Goal: Information Seeking & Learning: Find specific page/section

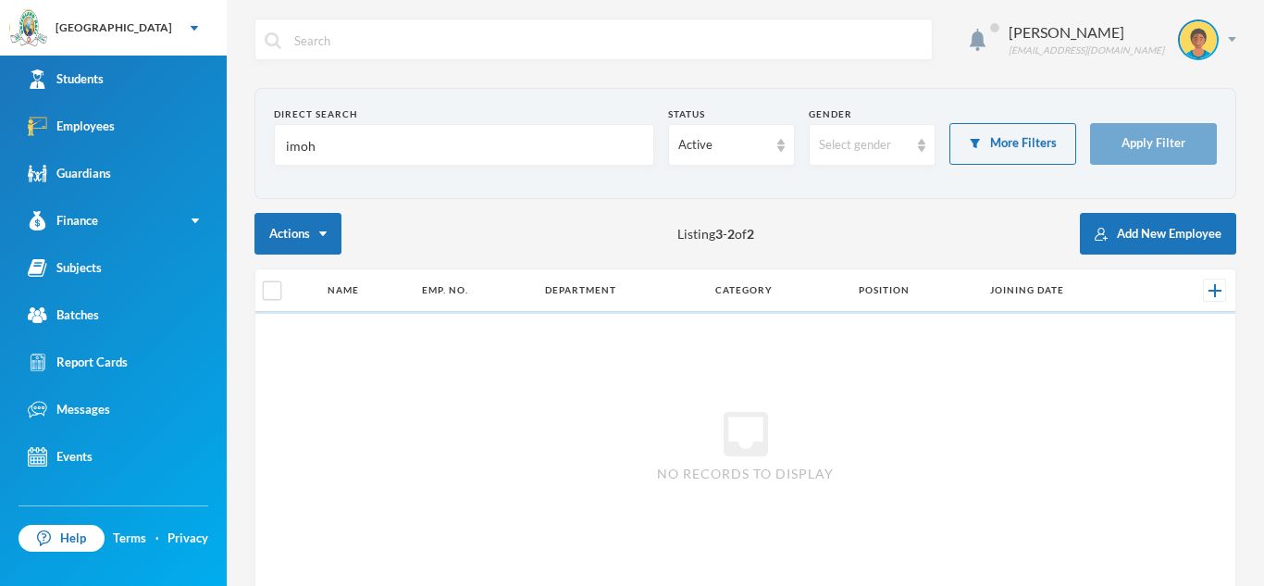
scroll to position [64, 0]
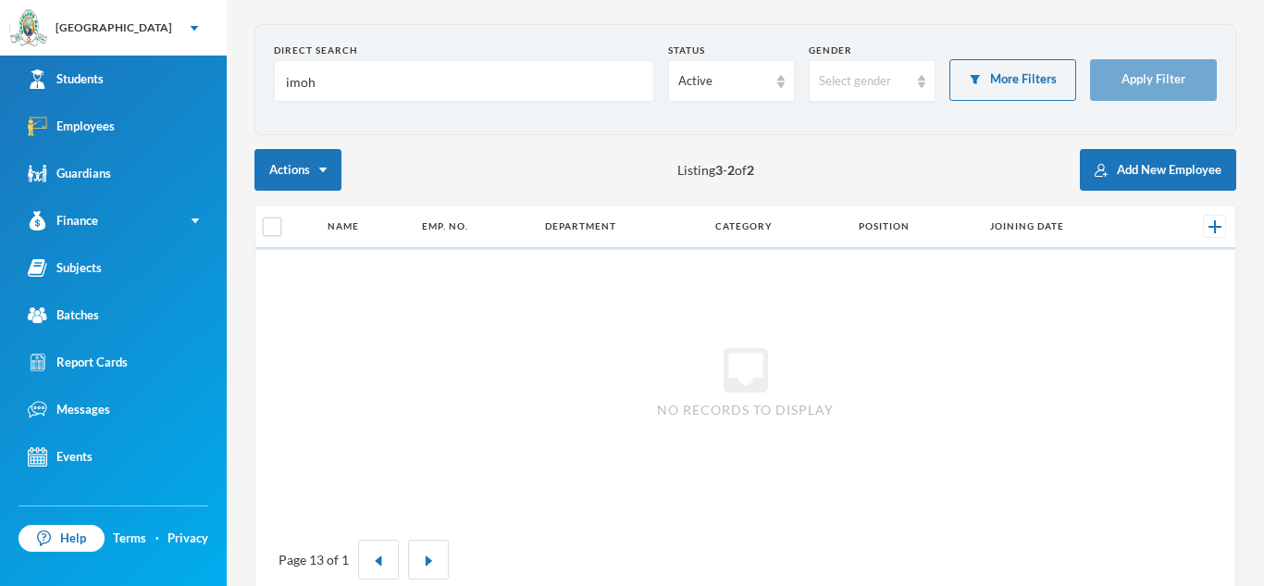
click at [358, 83] on input "imoh" at bounding box center [464, 82] width 360 height 42
click at [1165, 78] on button "Apply Filter" at bounding box center [1153, 80] width 127 height 42
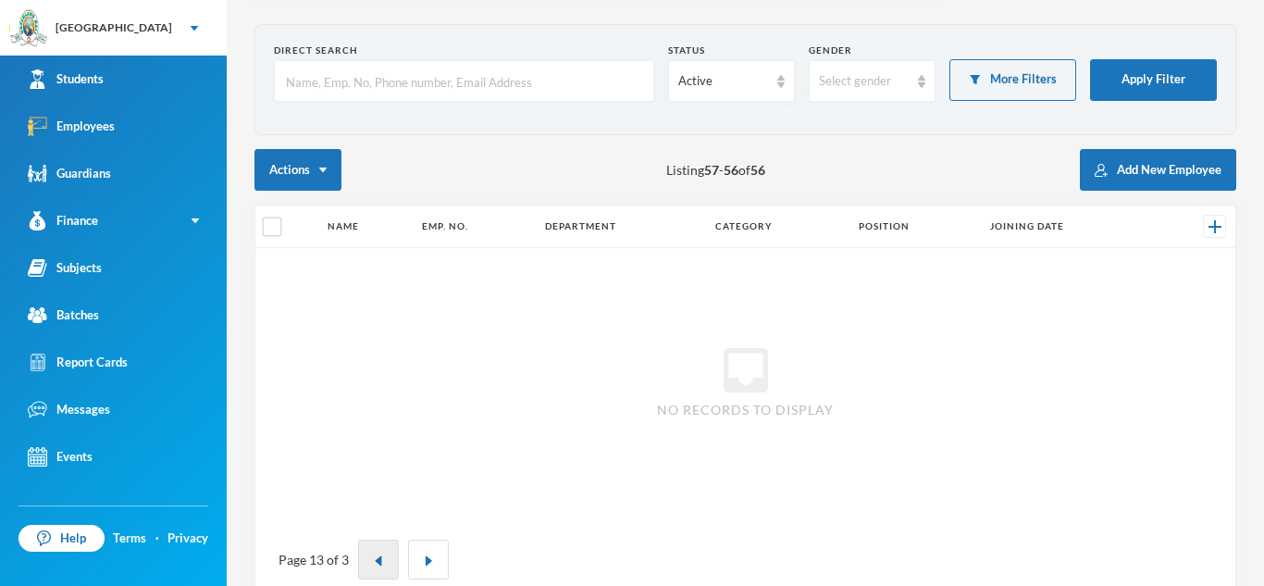
click at [374, 555] on img "button" at bounding box center [378, 560] width 11 height 11
click at [374, 555] on img "button" at bounding box center [370, 560] width 11 height 11
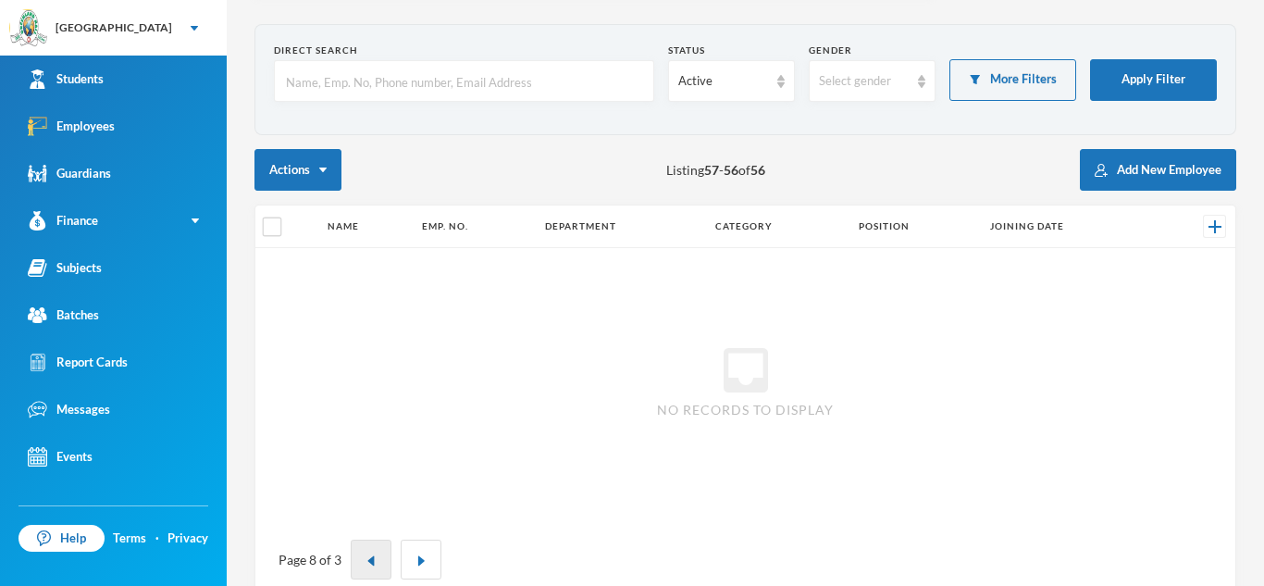
click at [374, 555] on img "button" at bounding box center [370, 560] width 11 height 11
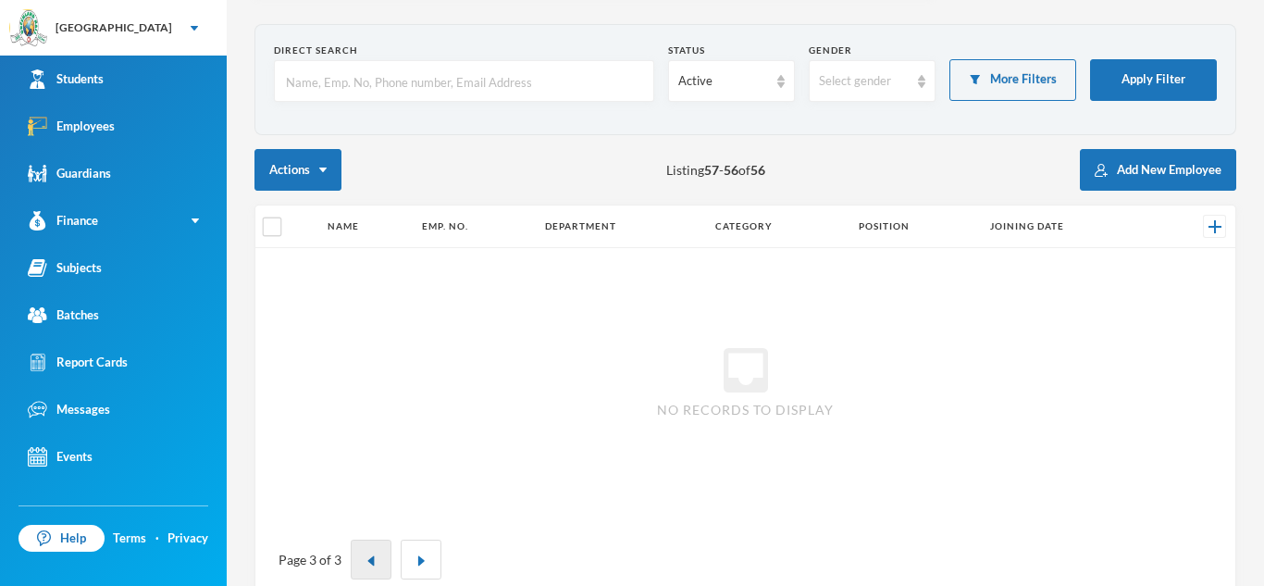
click at [374, 555] on img "button" at bounding box center [370, 560] width 11 height 11
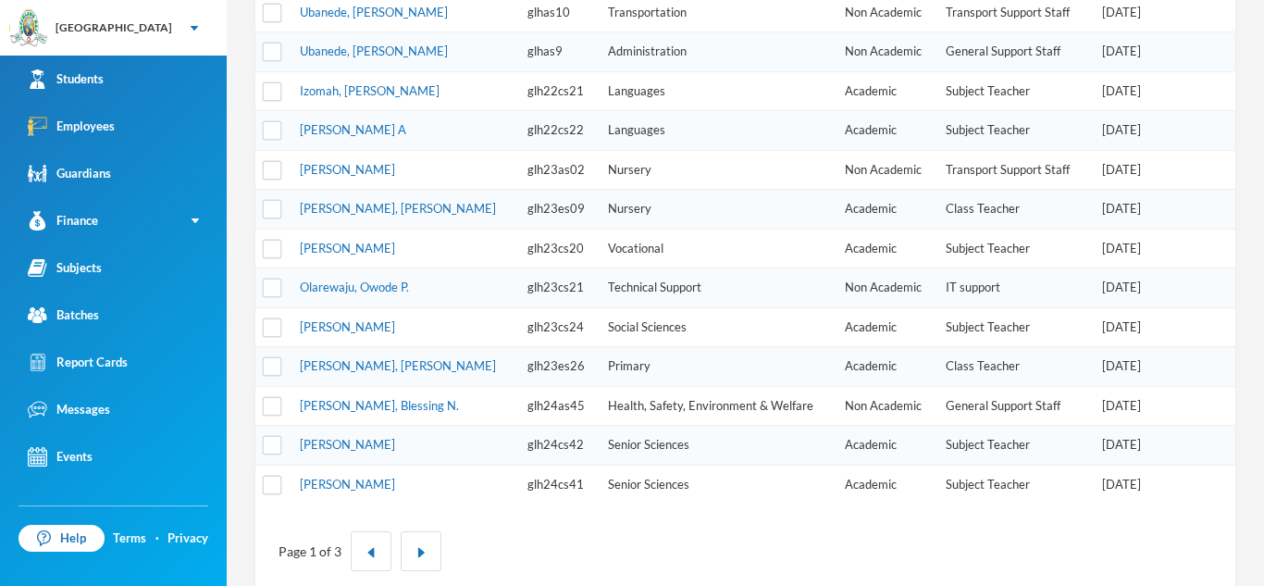
scroll to position [626, 0]
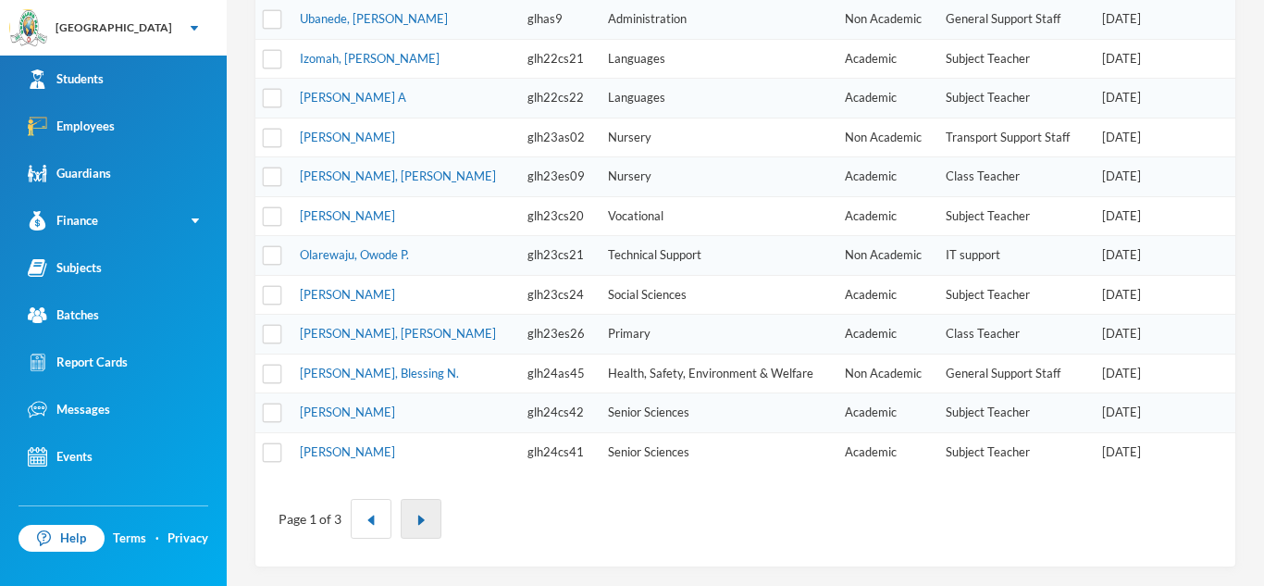
click at [417, 514] on img "button" at bounding box center [420, 519] width 11 height 11
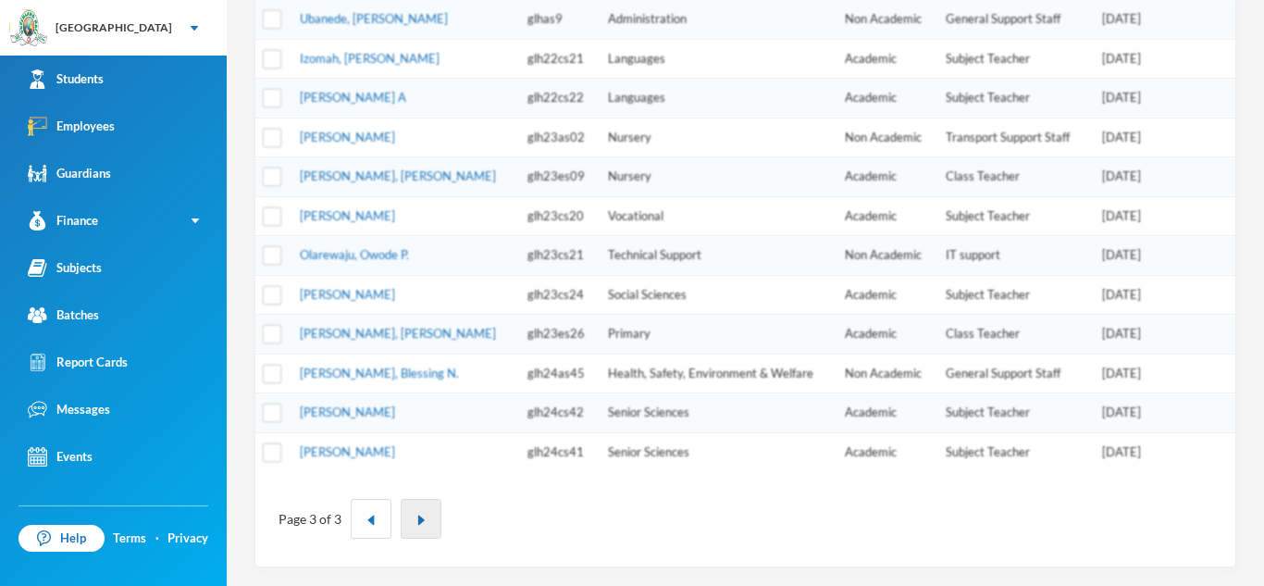
click at [417, 514] on img "button" at bounding box center [420, 519] width 11 height 11
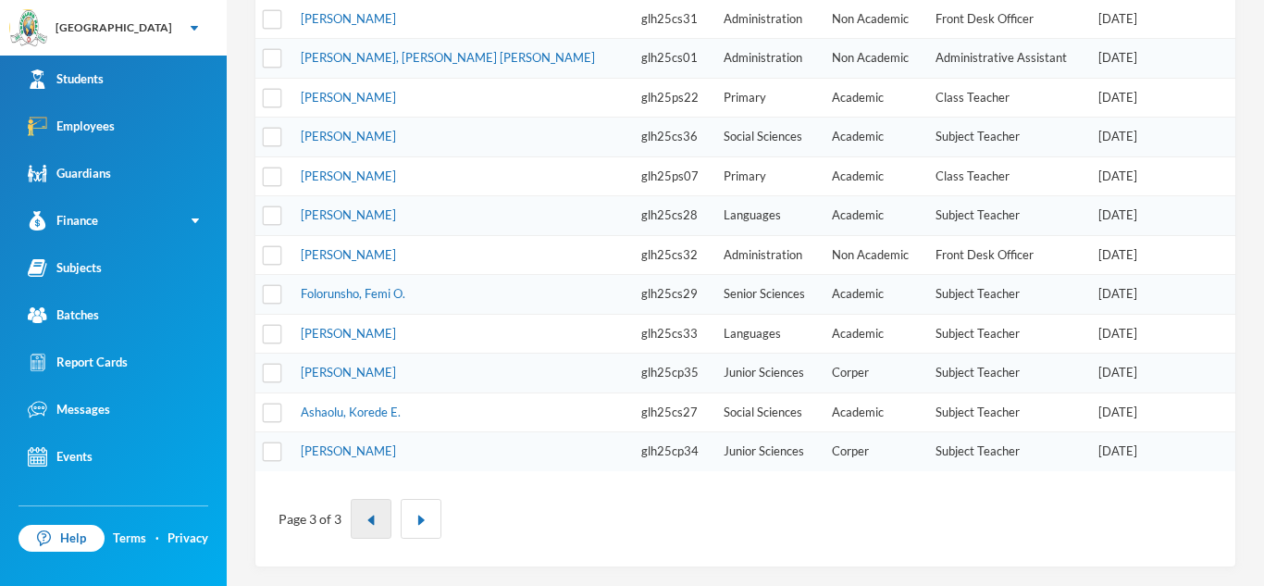
scroll to position [430, 0]
click at [358, 526] on button "button" at bounding box center [371, 519] width 41 height 40
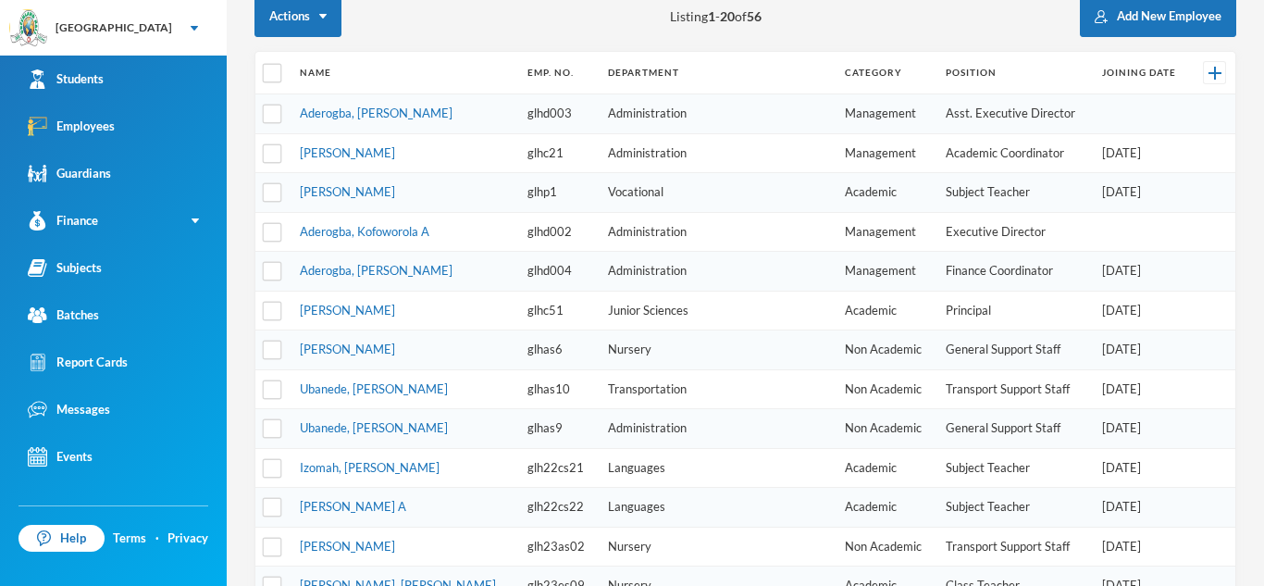
scroll to position [223, 0]
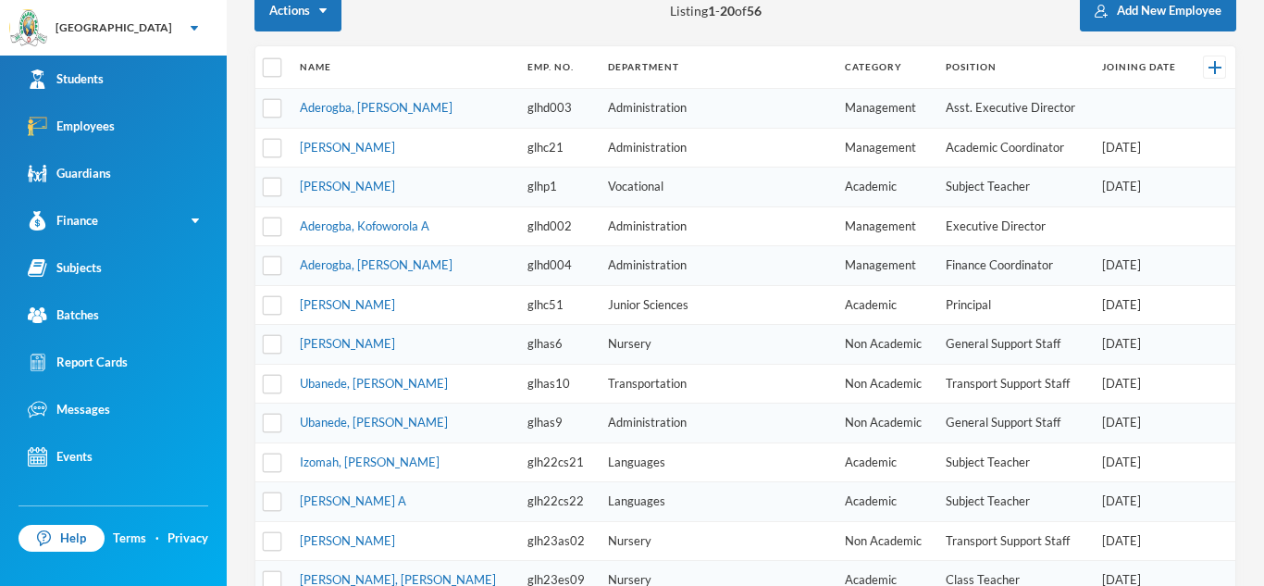
click at [518, 361] on td "glhas6" at bounding box center [558, 345] width 80 height 40
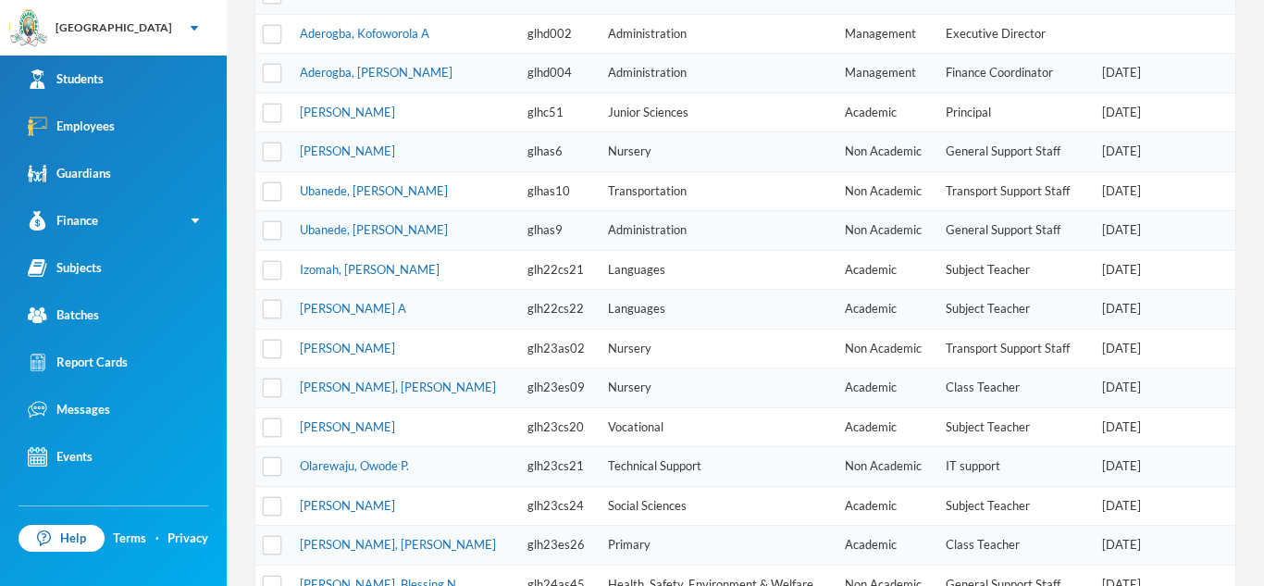
scroll to position [416, 0]
click at [518, 361] on td "glh23as02" at bounding box center [558, 348] width 80 height 40
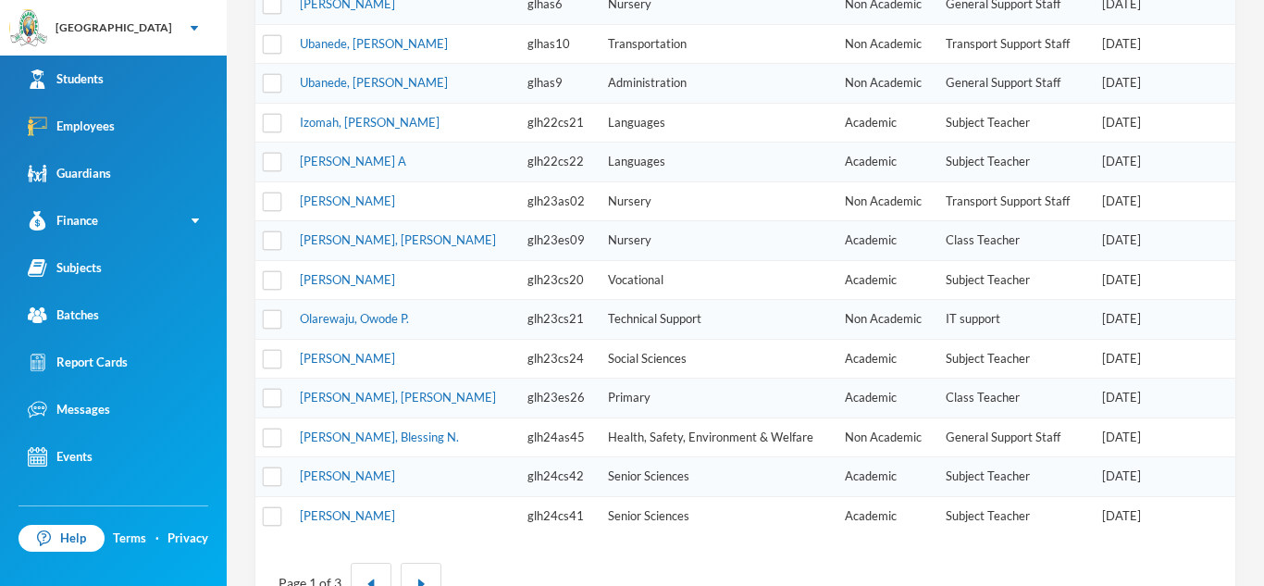
scroll to position [563, 0]
click at [518, 361] on td "glh23cs24" at bounding box center [558, 358] width 80 height 40
click at [518, 334] on td "glh23cs21" at bounding box center [558, 319] width 80 height 40
click at [376, 236] on link "[PERSON_NAME], [PERSON_NAME]" at bounding box center [398, 238] width 196 height 15
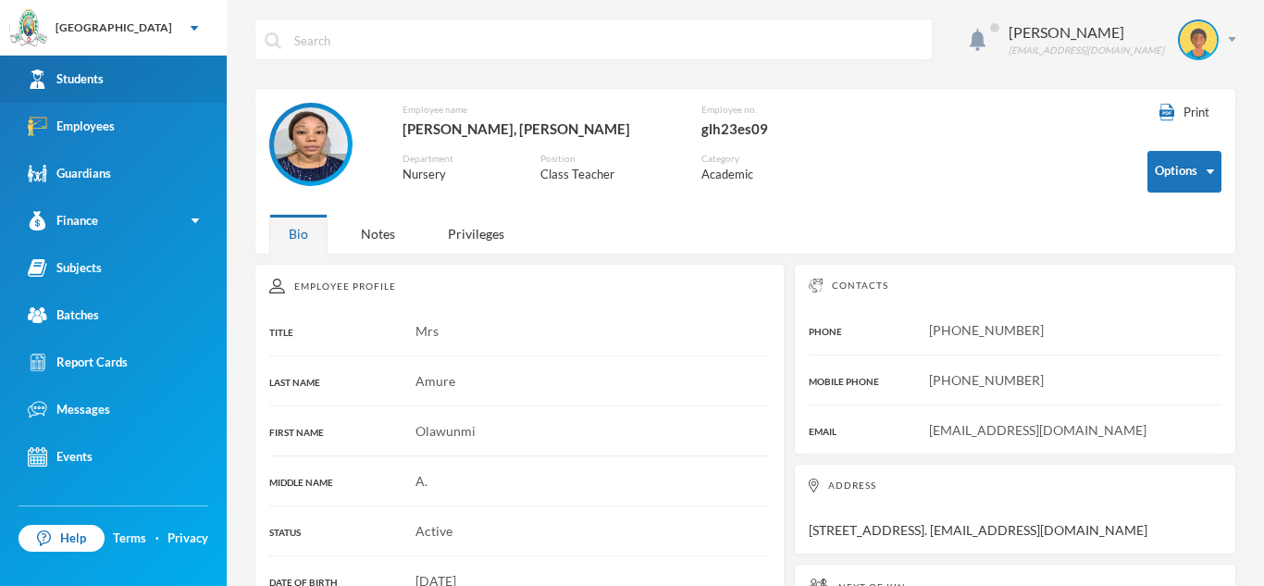
click at [137, 92] on link "Students" at bounding box center [113, 79] width 227 height 47
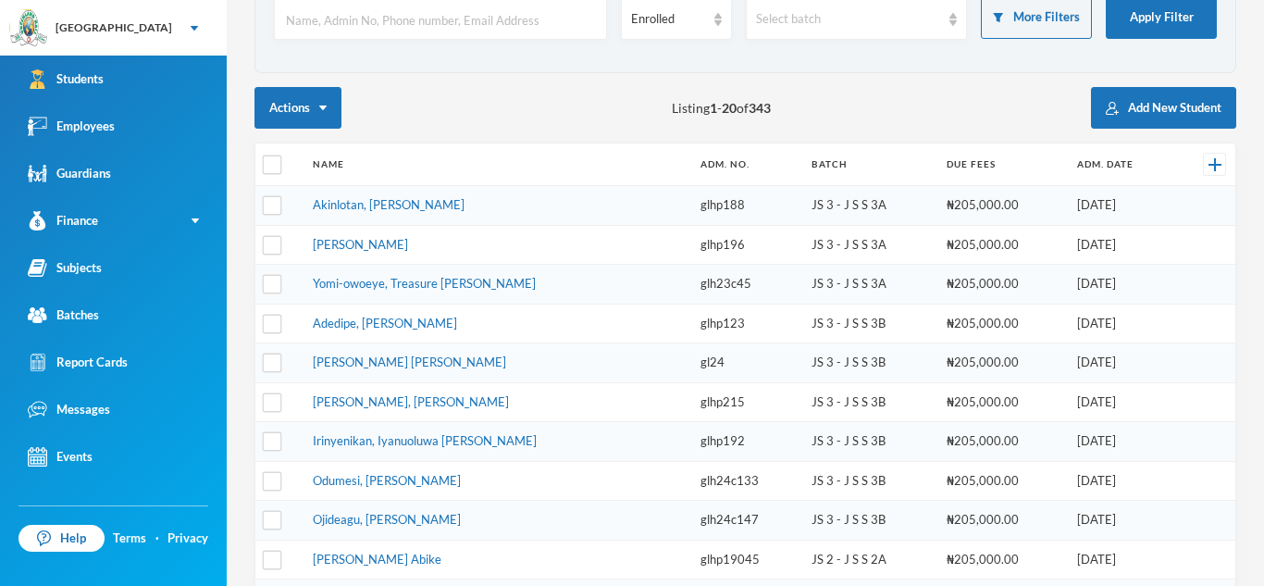
scroll to position [94, 0]
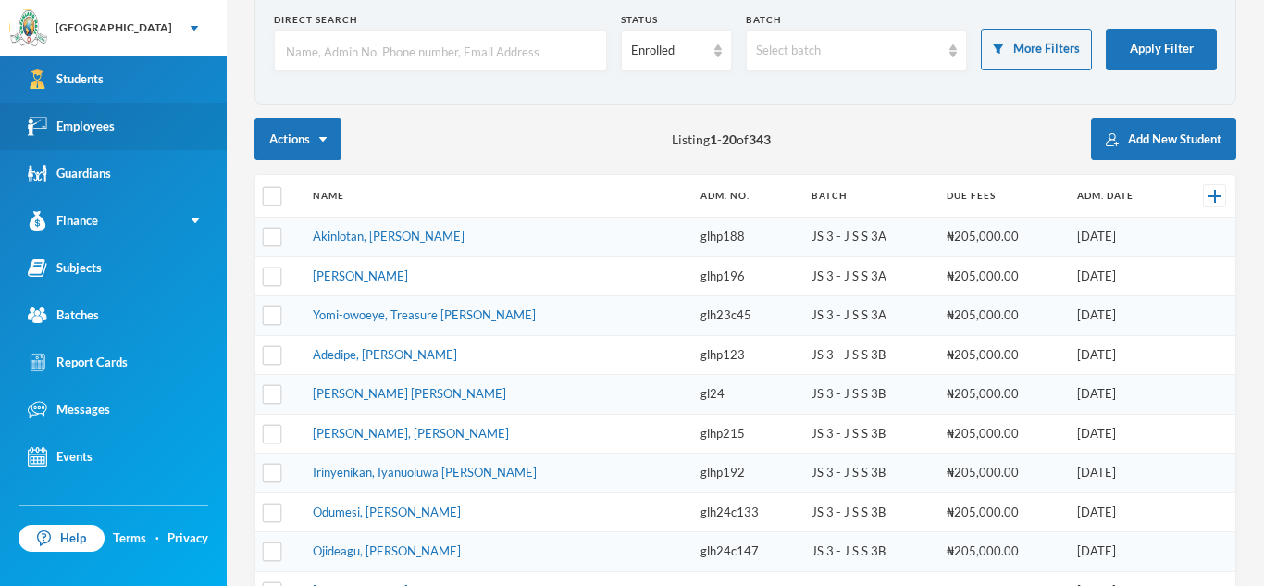
click at [142, 123] on link "Employees" at bounding box center [113, 126] width 227 height 47
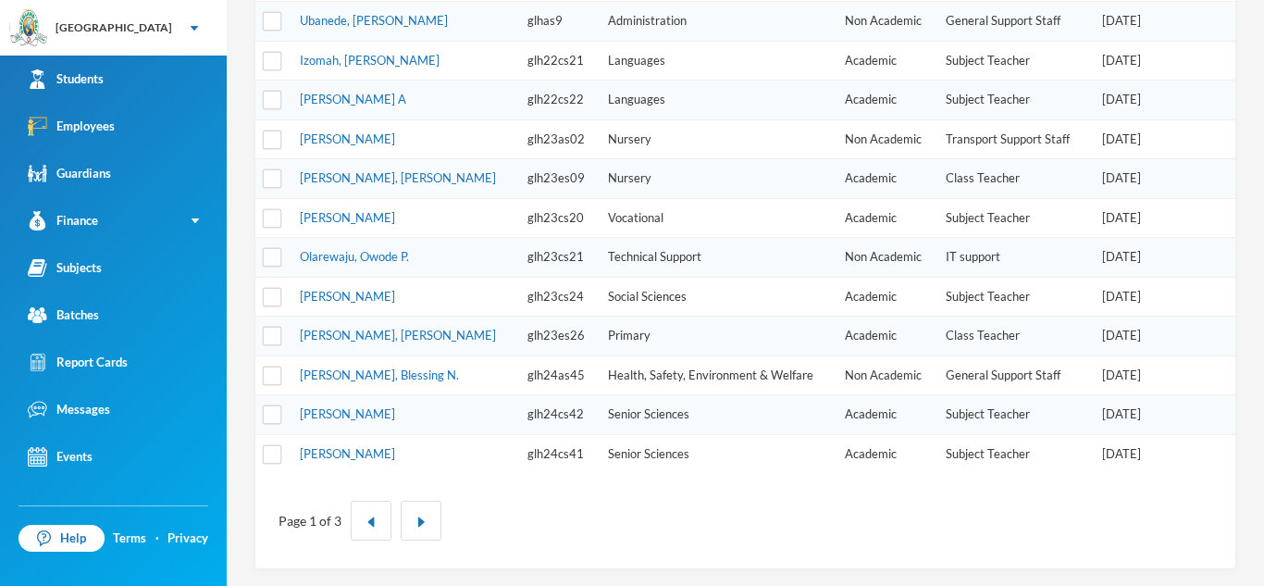
scroll to position [626, 0]
click at [421, 521] on img "button" at bounding box center [420, 519] width 11 height 11
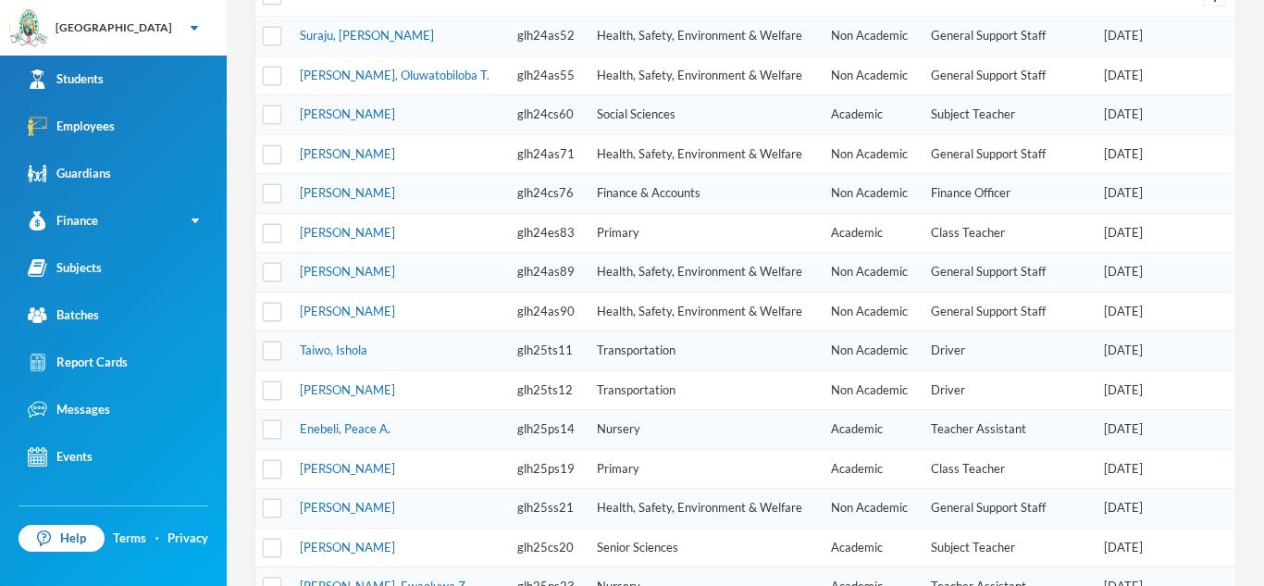
scroll to position [296, 0]
click at [421, 521] on td "[PERSON_NAME]" at bounding box center [399, 508] width 217 height 40
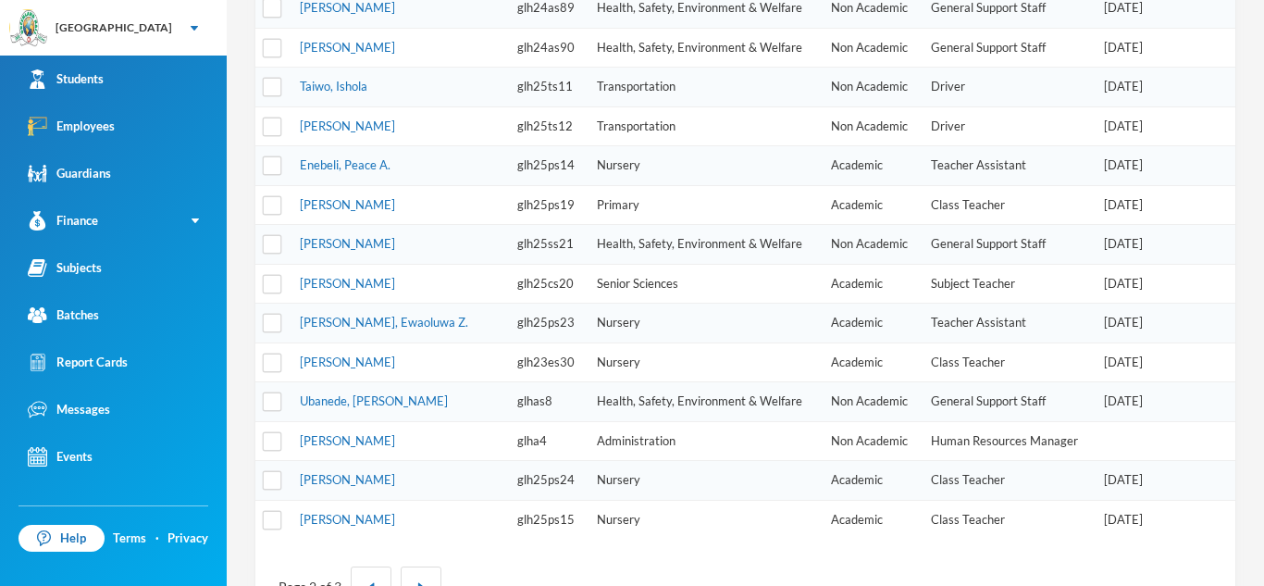
scroll to position [558, 0]
click at [322, 127] on link "[PERSON_NAME]" at bounding box center [347, 126] width 95 height 15
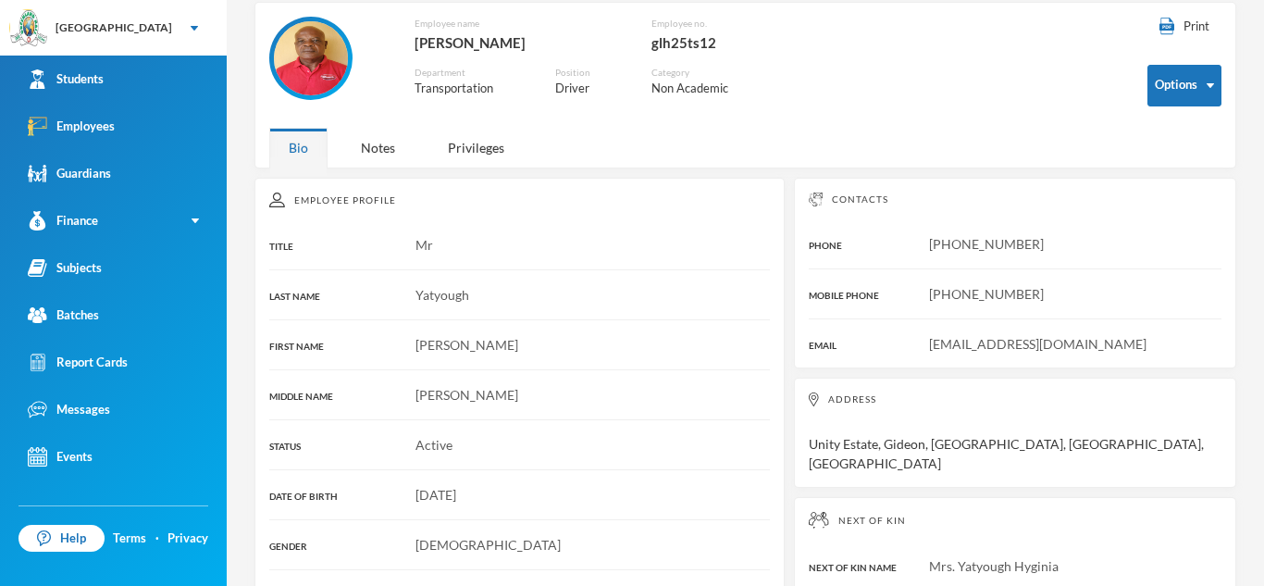
scroll to position [85, 0]
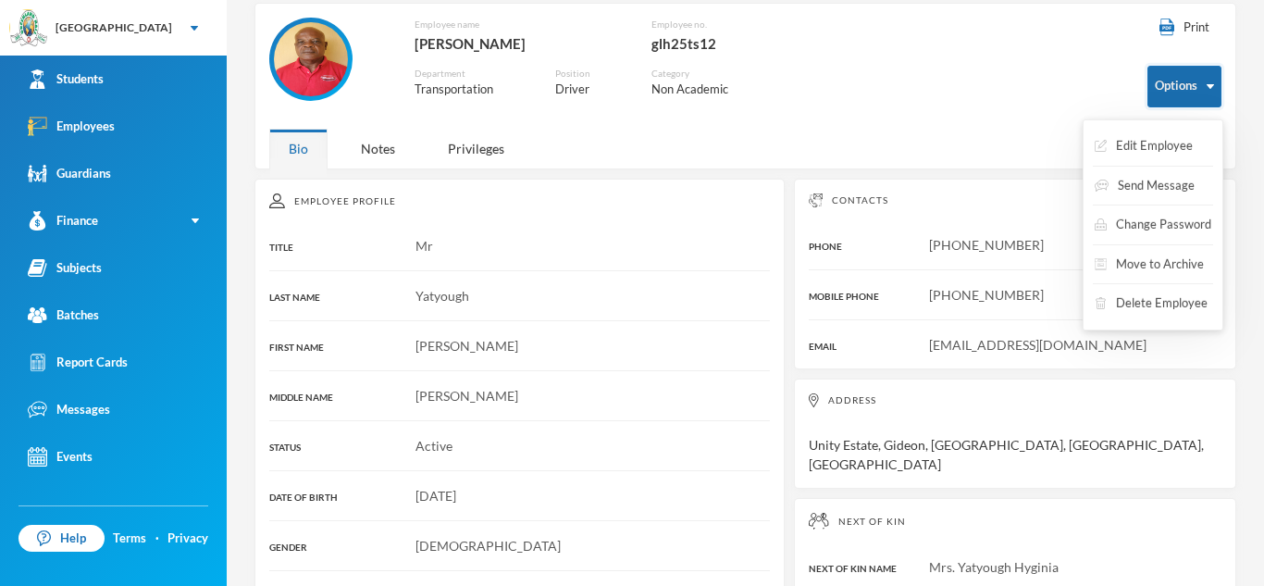
click at [1169, 72] on button "Options" at bounding box center [1184, 87] width 74 height 42
click at [1170, 126] on div "Edit Employee Send Message Change Password Move to Archive Delete Employee" at bounding box center [1153, 224] width 141 height 211
click at [1170, 138] on button "Edit Employee" at bounding box center [1144, 146] width 102 height 33
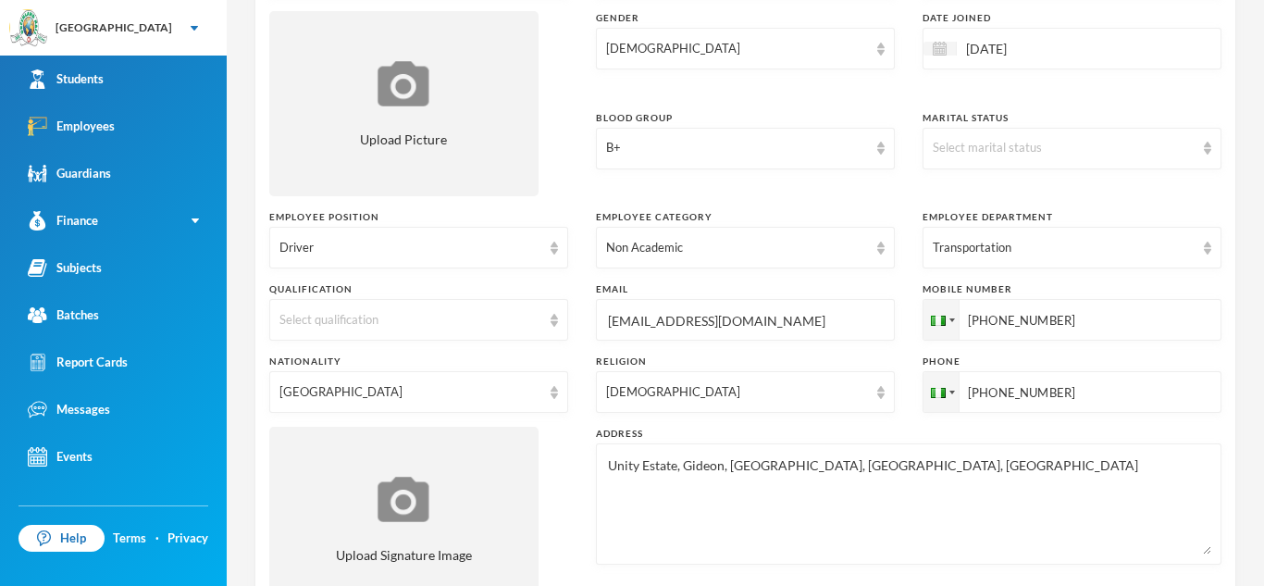
scroll to position [268, 0]
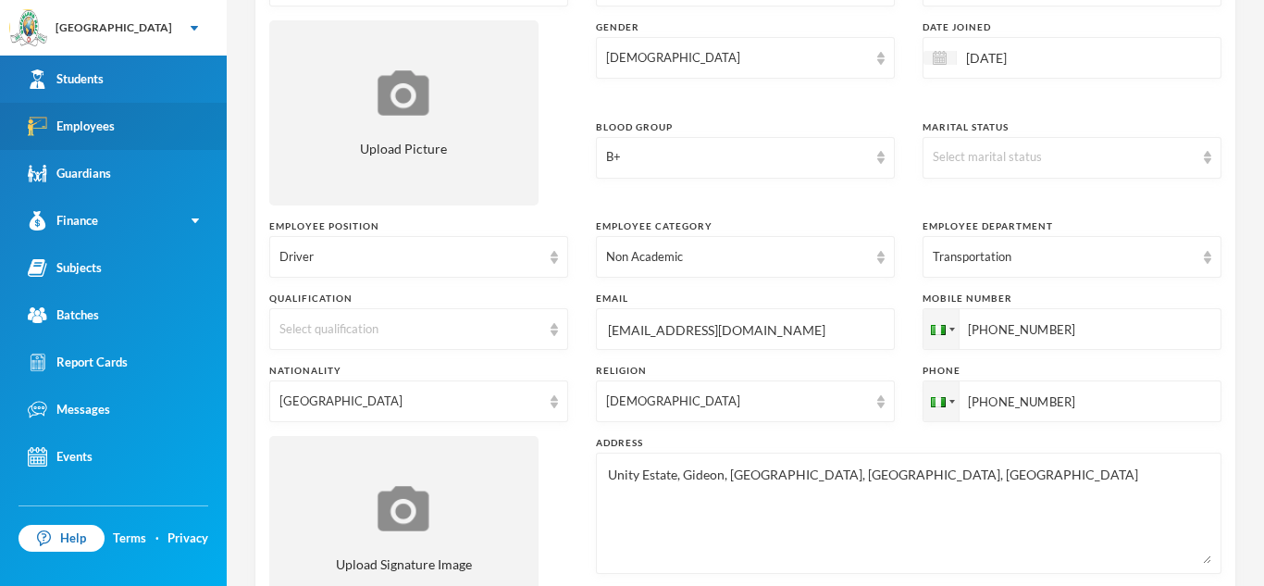
click at [144, 113] on link "Employees" at bounding box center [113, 126] width 227 height 47
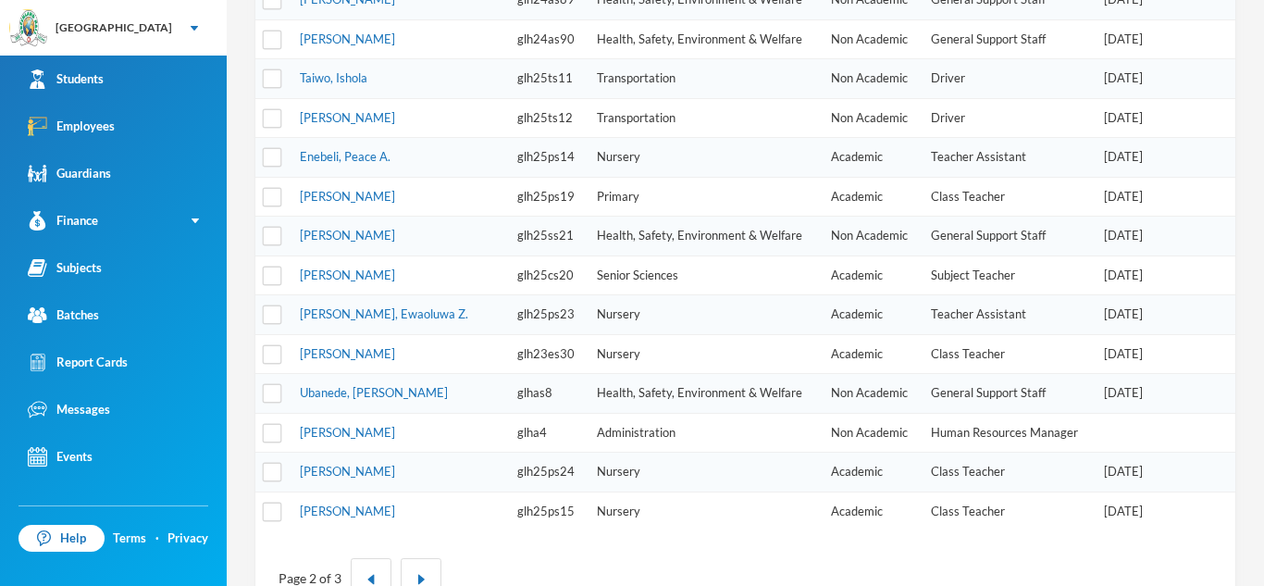
scroll to position [617, 0]
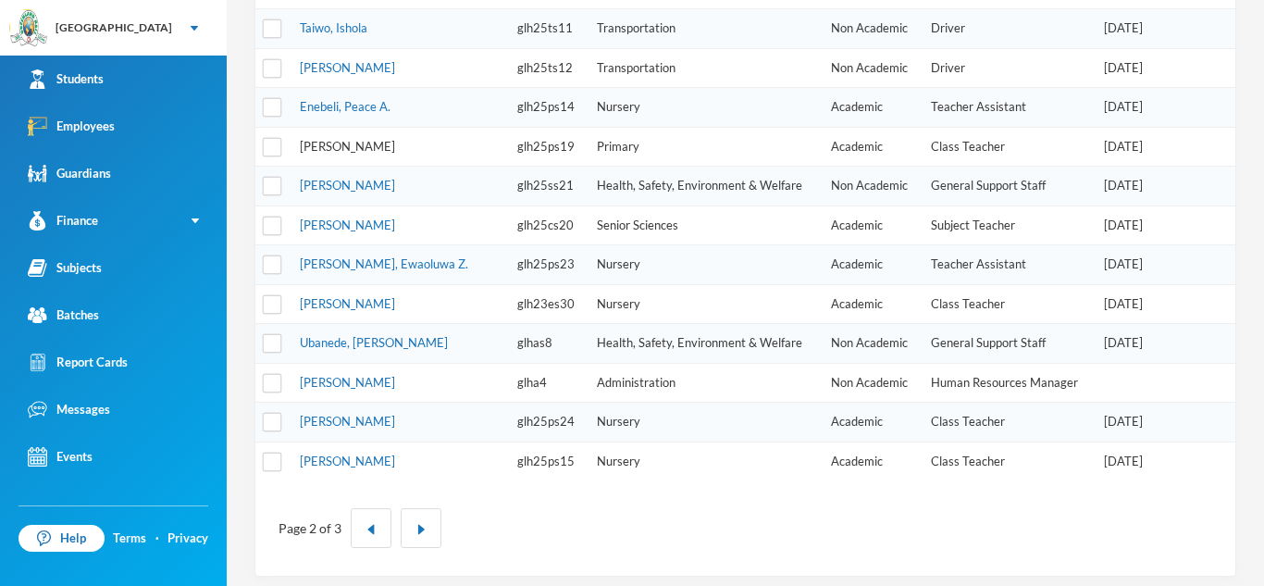
click at [372, 142] on link "[PERSON_NAME]" at bounding box center [347, 146] width 95 height 15
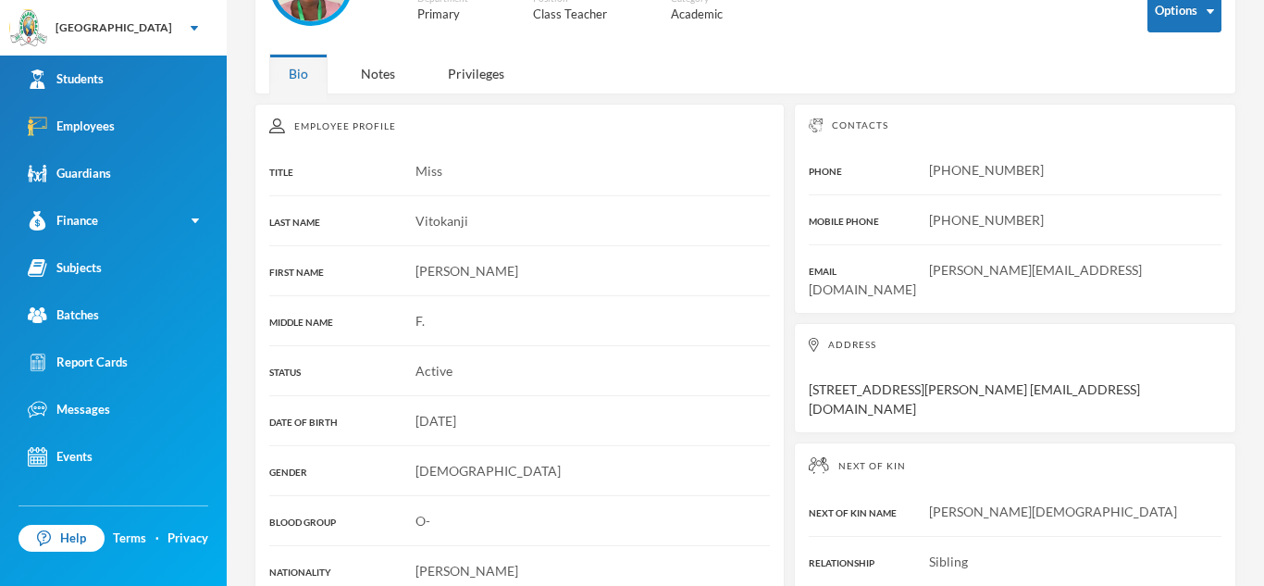
scroll to position [161, 0]
